Goal: Information Seeking & Learning: Learn about a topic

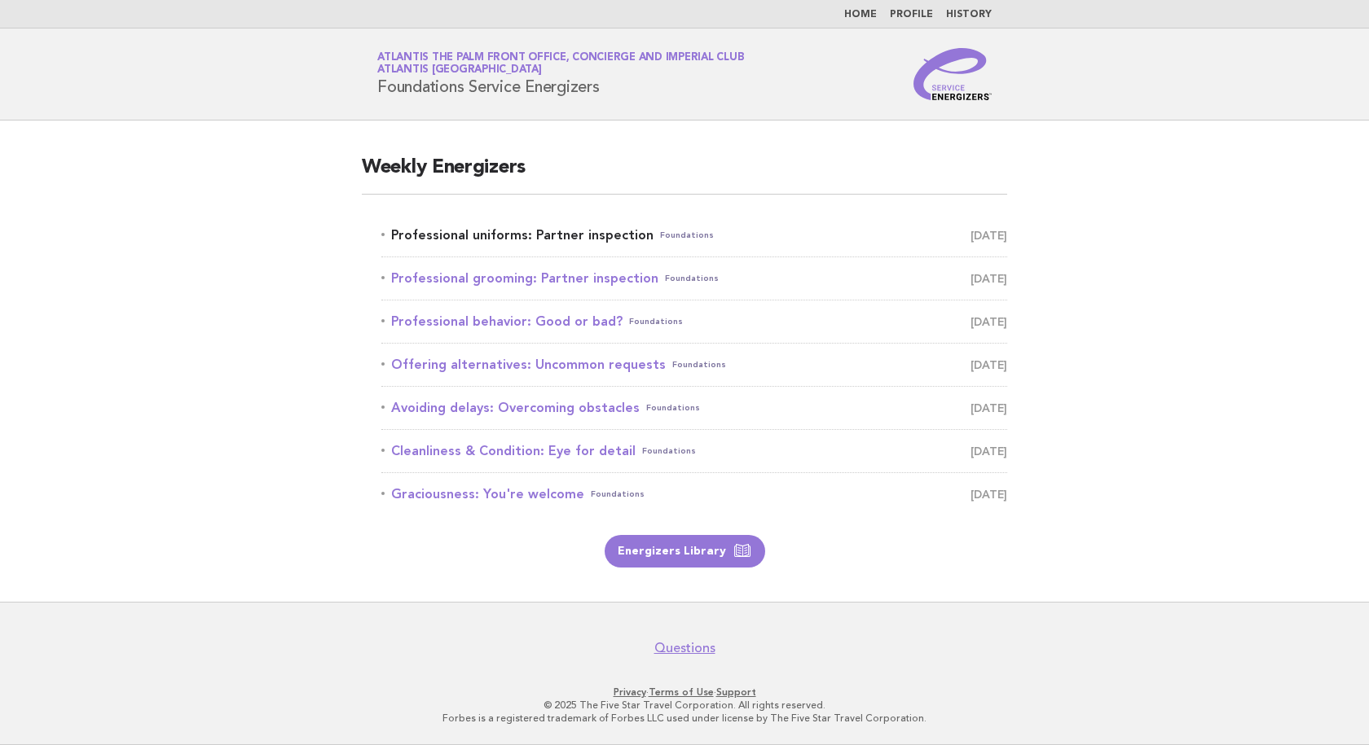
click at [567, 240] on link "Professional uniforms: Partner inspection Foundations [DATE]" at bounding box center [694, 235] width 626 height 23
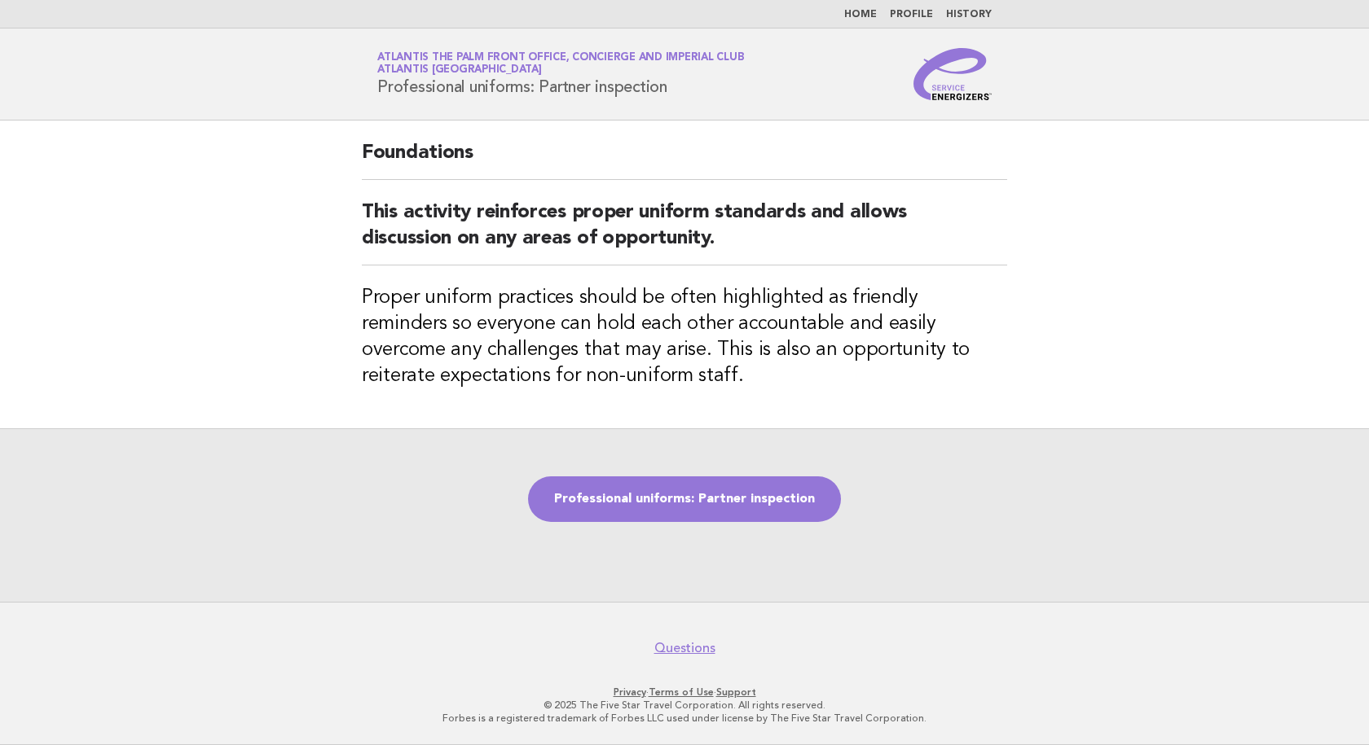
drag, startPoint x: 631, startPoint y: 86, endPoint x: 378, endPoint y: 88, distance: 253.3
click at [378, 88] on h1 "Service Energizers Atlantis The Palm Front Office, Concierge and Imperial Club …" at bounding box center [560, 74] width 367 height 42
copy h1 "Professional uniforms: Partner inspection"
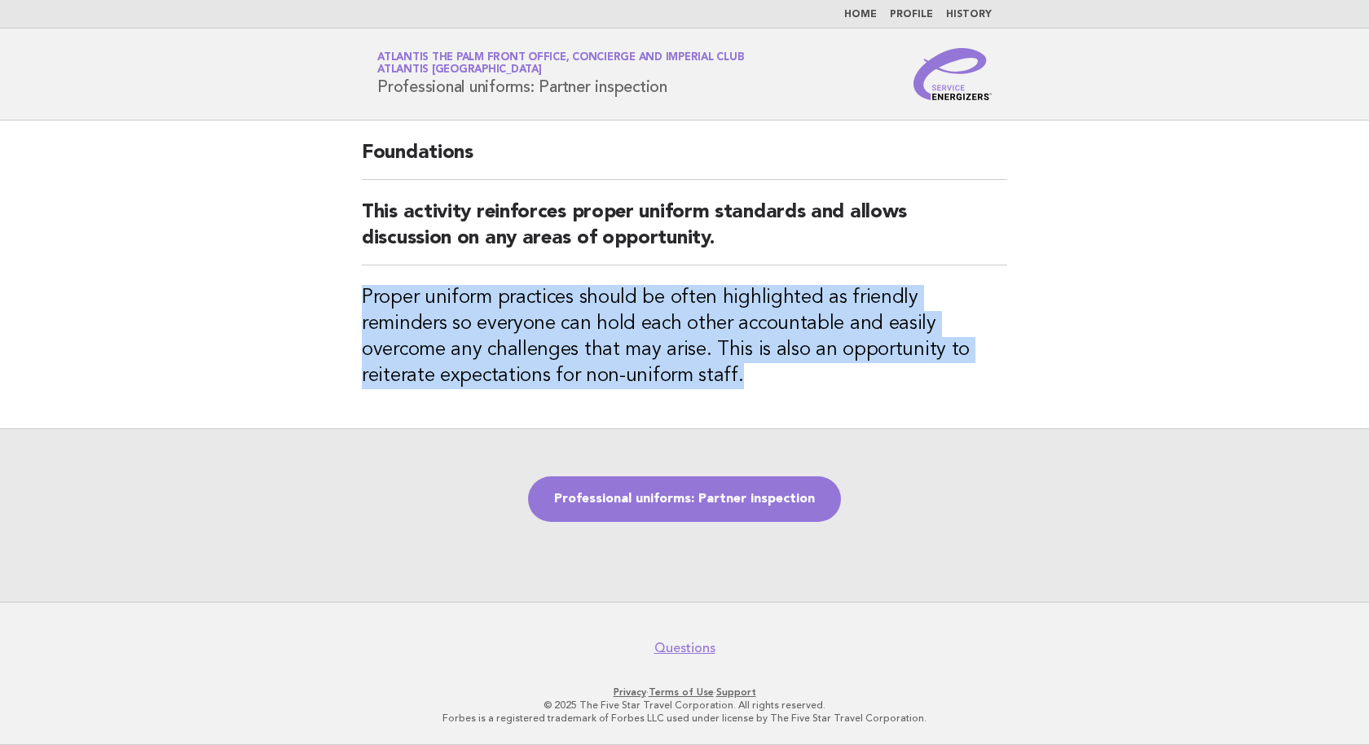
drag, startPoint x: 670, startPoint y: 376, endPoint x: 352, endPoint y: 300, distance: 327.6
click at [352, 300] on div "Foundations This activity reinforces proper uniform standards and allows discus…" at bounding box center [684, 275] width 684 height 308
copy h3 "Proper uniform practices should be often highlighted as friendly reminders so e…"
